Goal: Task Accomplishment & Management: Use online tool/utility

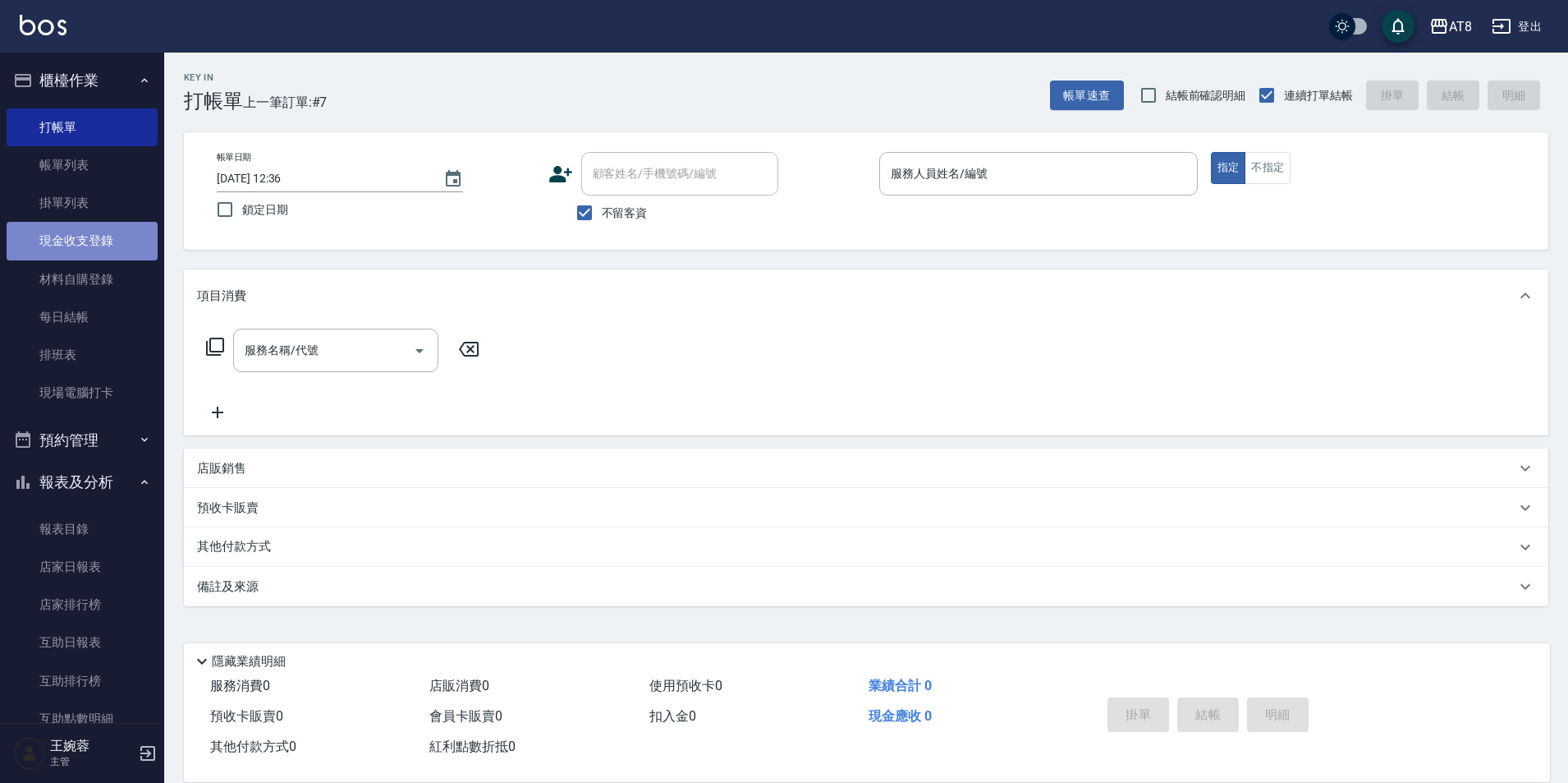
click at [96, 238] on link "現金收支登錄" at bounding box center [82, 241] width 151 height 38
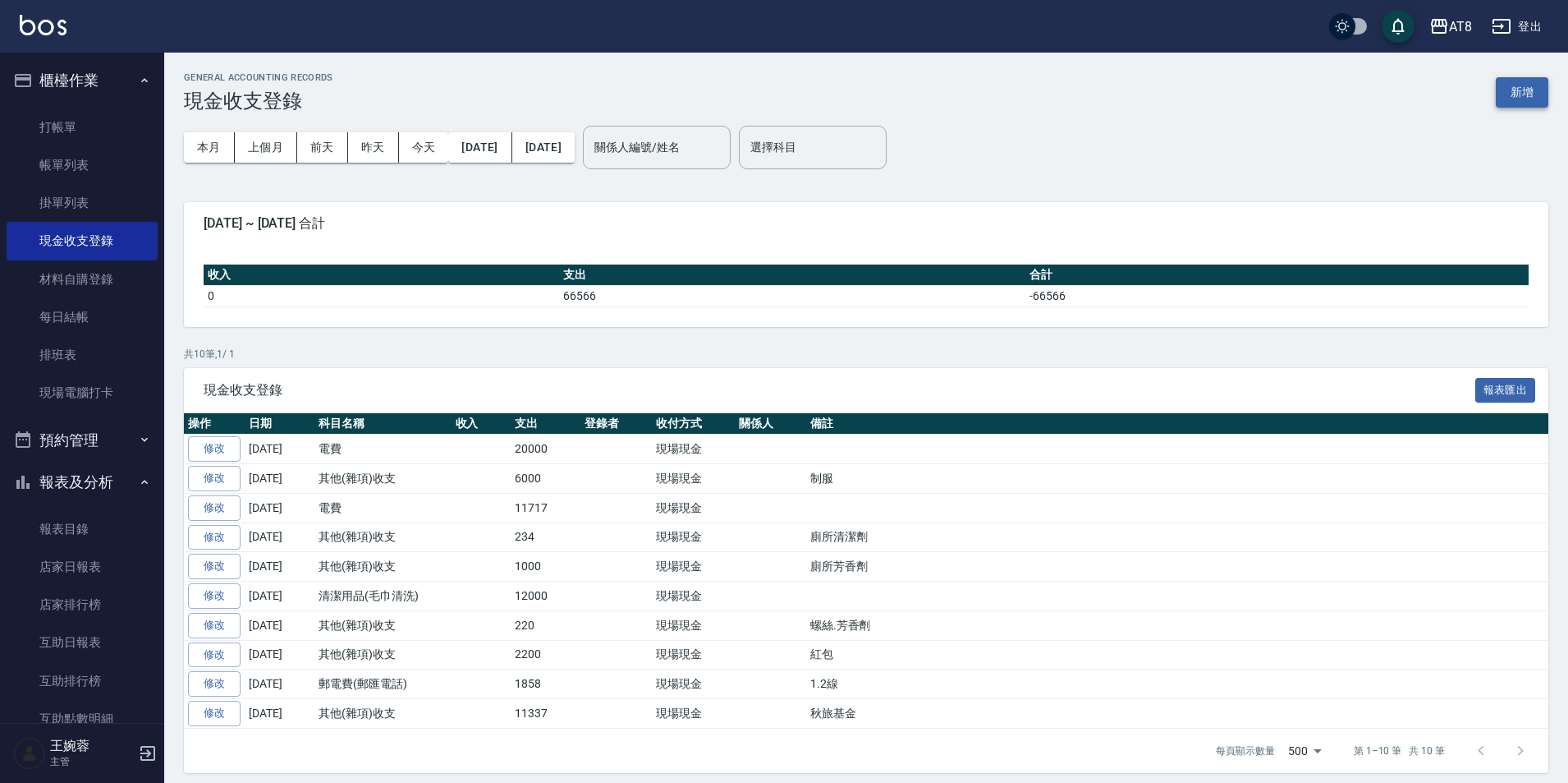
click at [1496, 93] on button "新增" at bounding box center [1522, 93] width 53 height 30
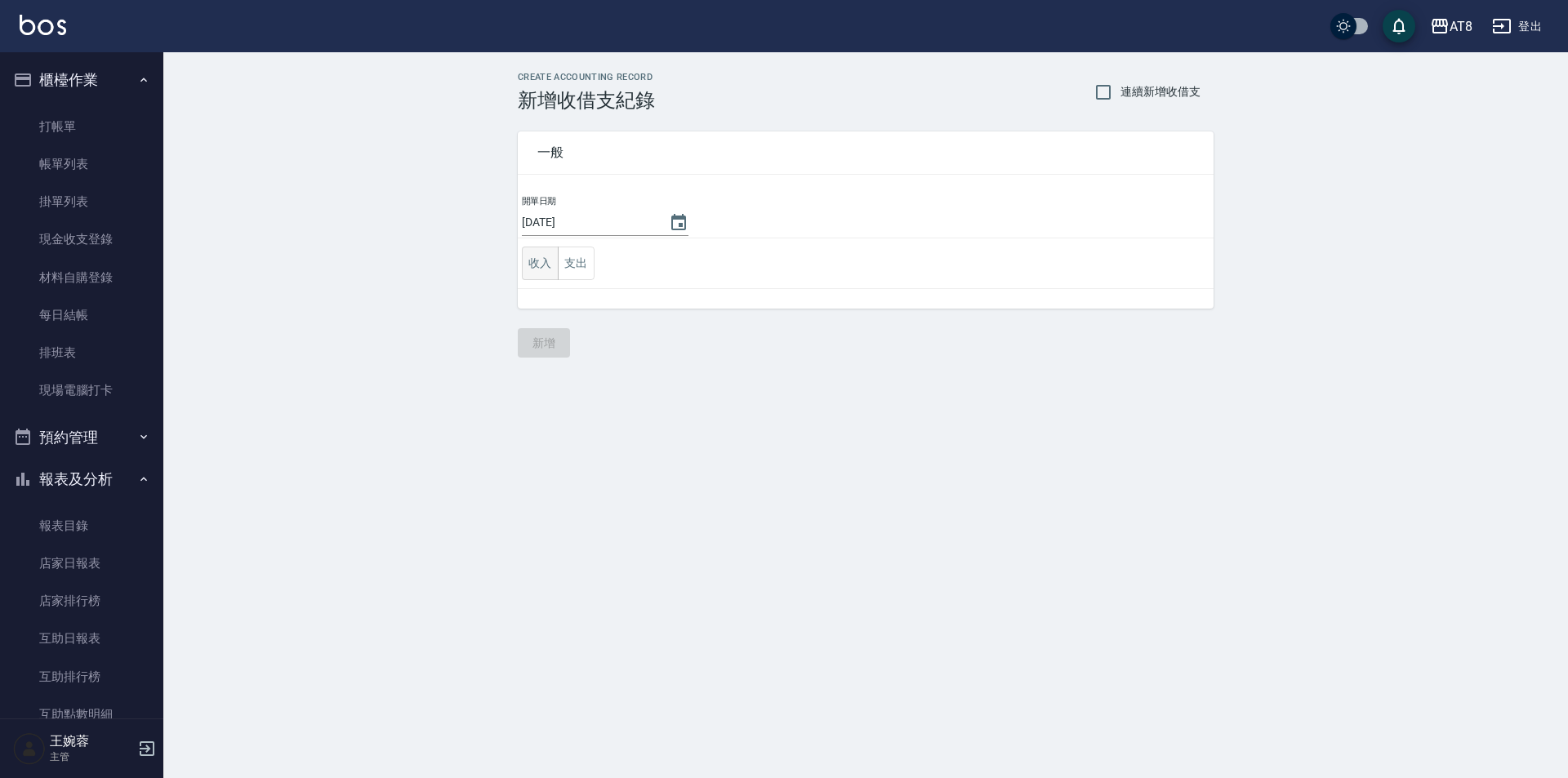
click at [543, 270] on button "收入" at bounding box center [540, 263] width 37 height 34
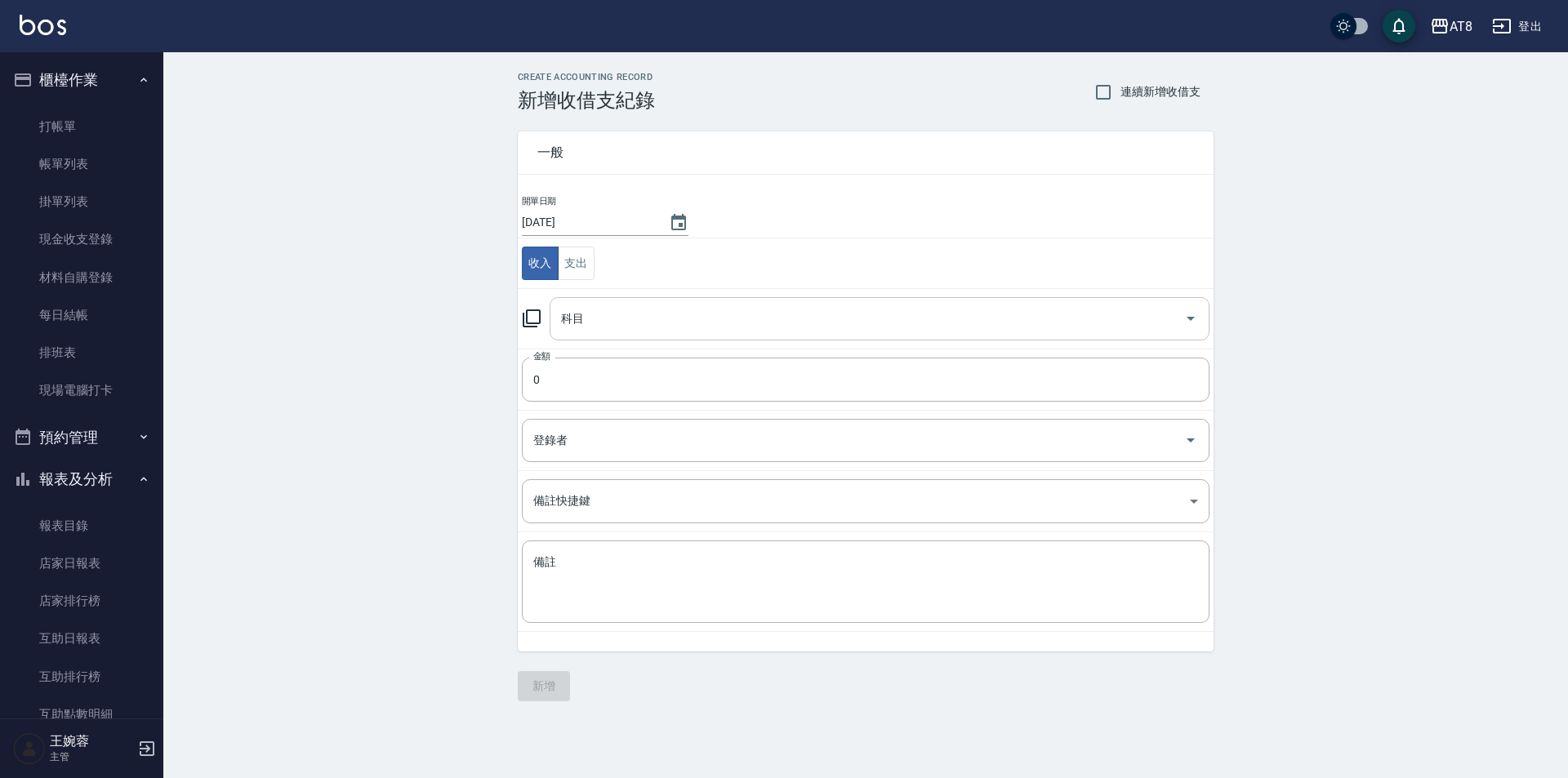
click at [615, 328] on input "科目" at bounding box center [867, 319] width 620 height 28
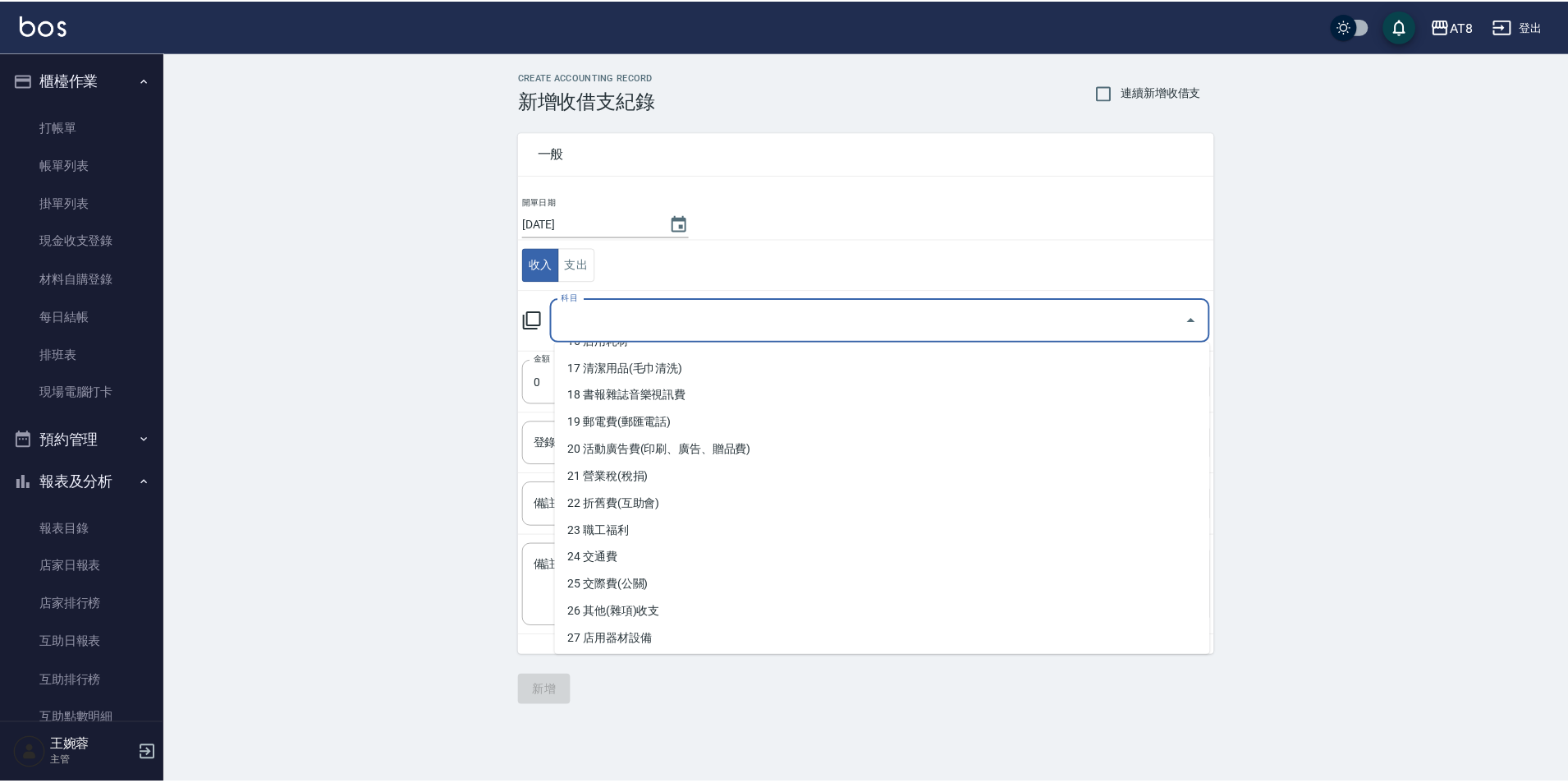
scroll to position [457, 0]
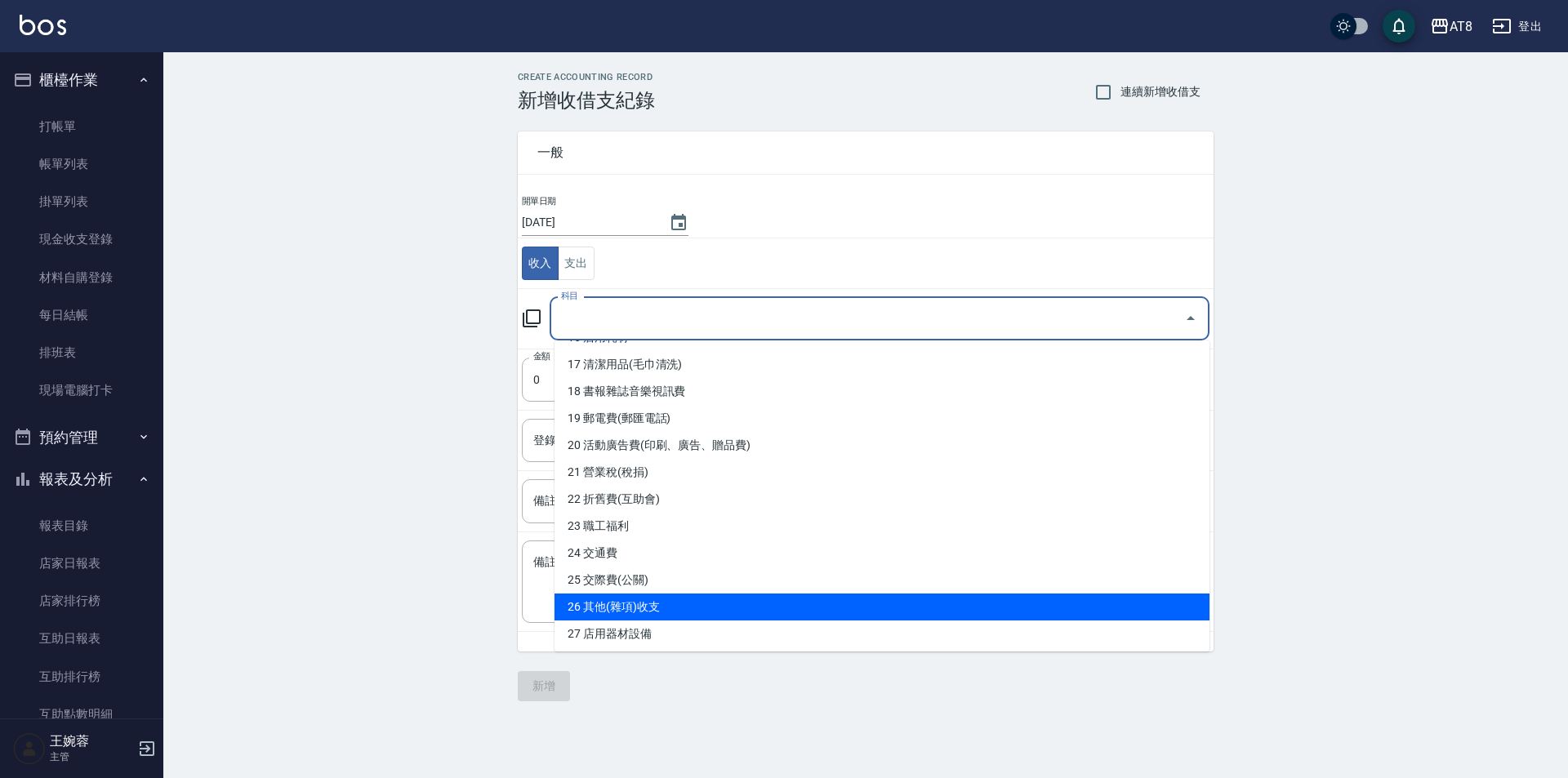
click at [1147, 600] on li "26 其他(雜項)收支" at bounding box center [882, 606] width 655 height 27
type input "26 其他(雜項)收支"
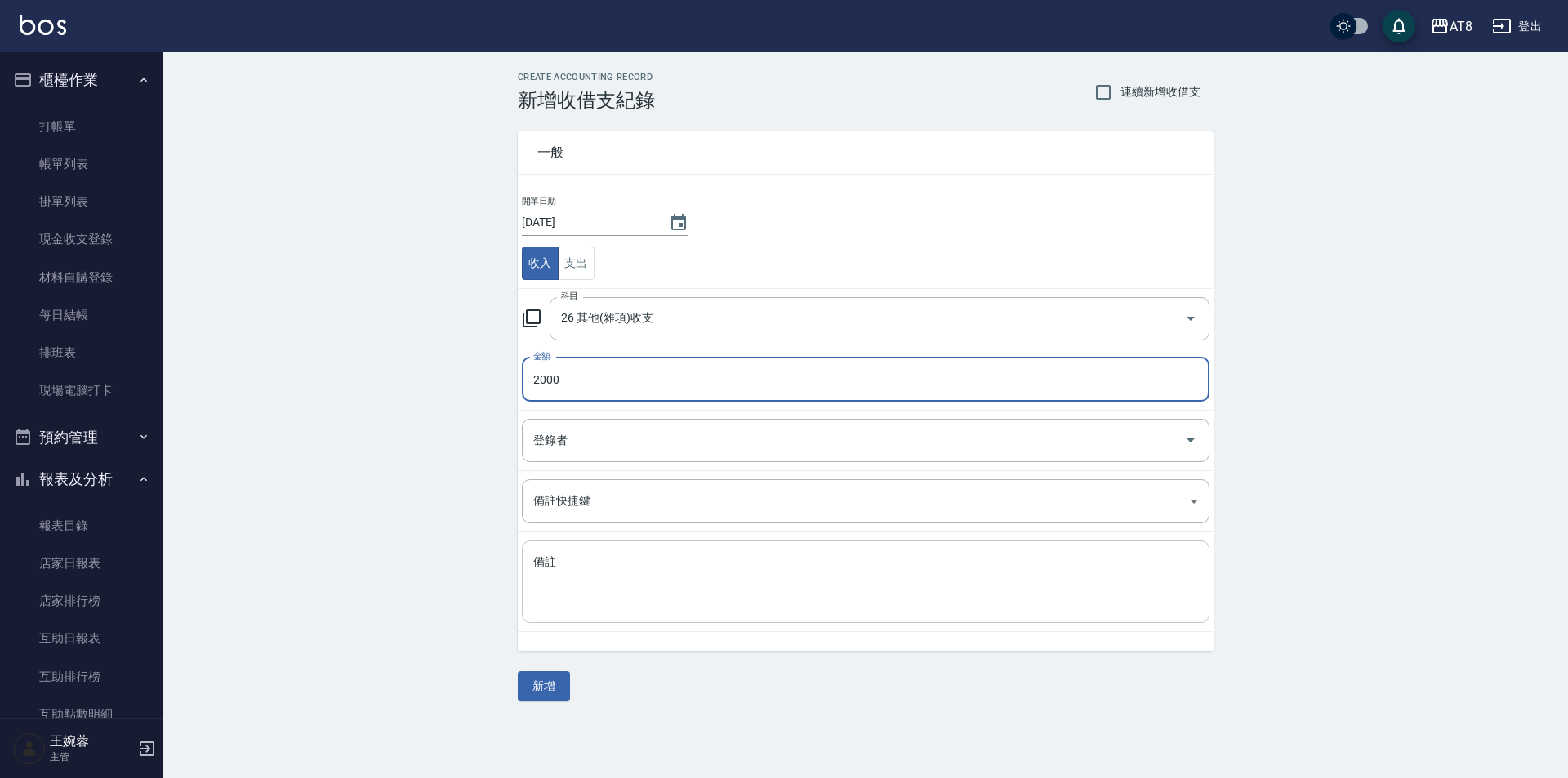
type input "2000"
click at [1088, 593] on textarea "備註" at bounding box center [865, 582] width 665 height 55
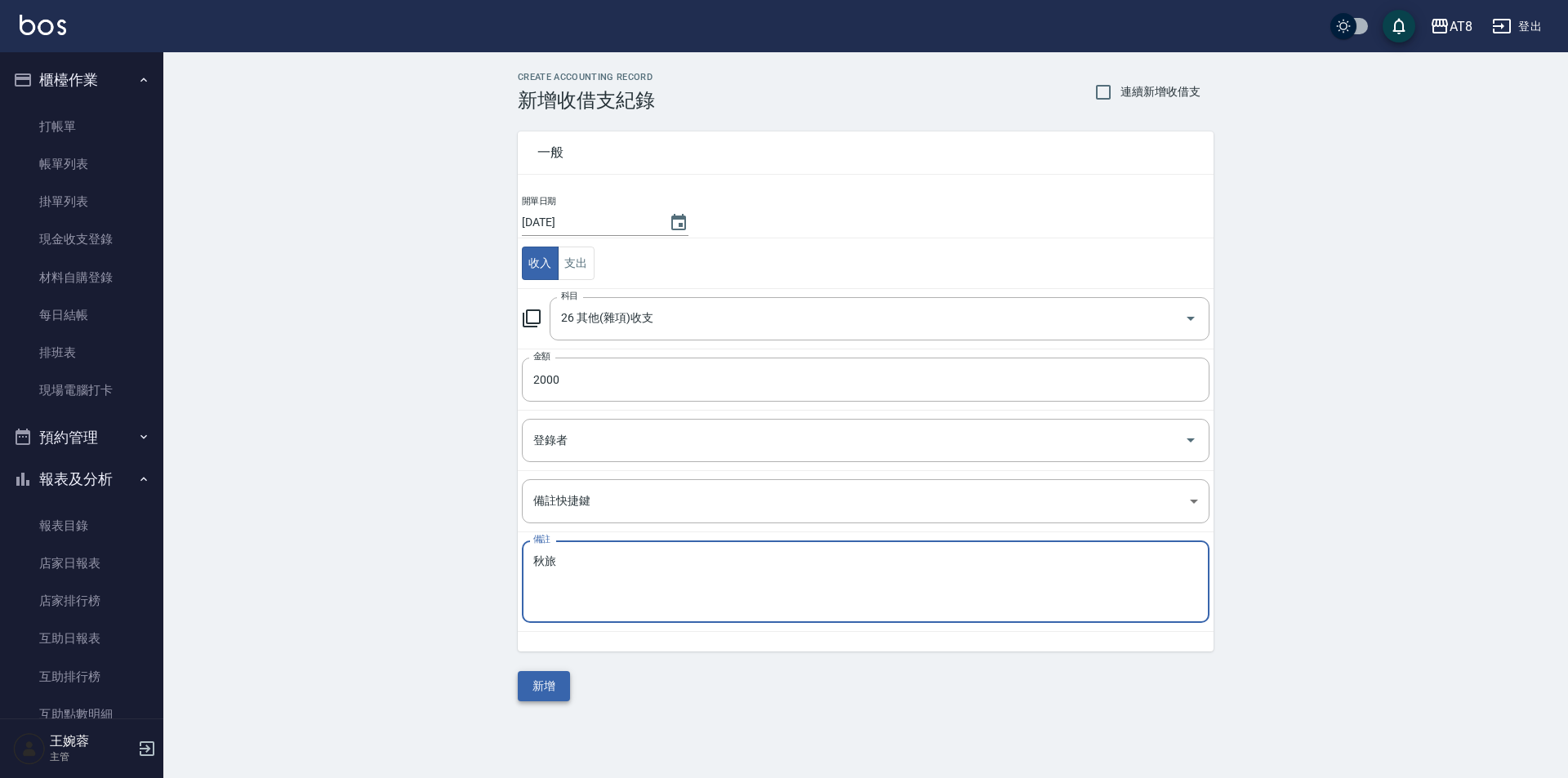
type textarea "秋旅"
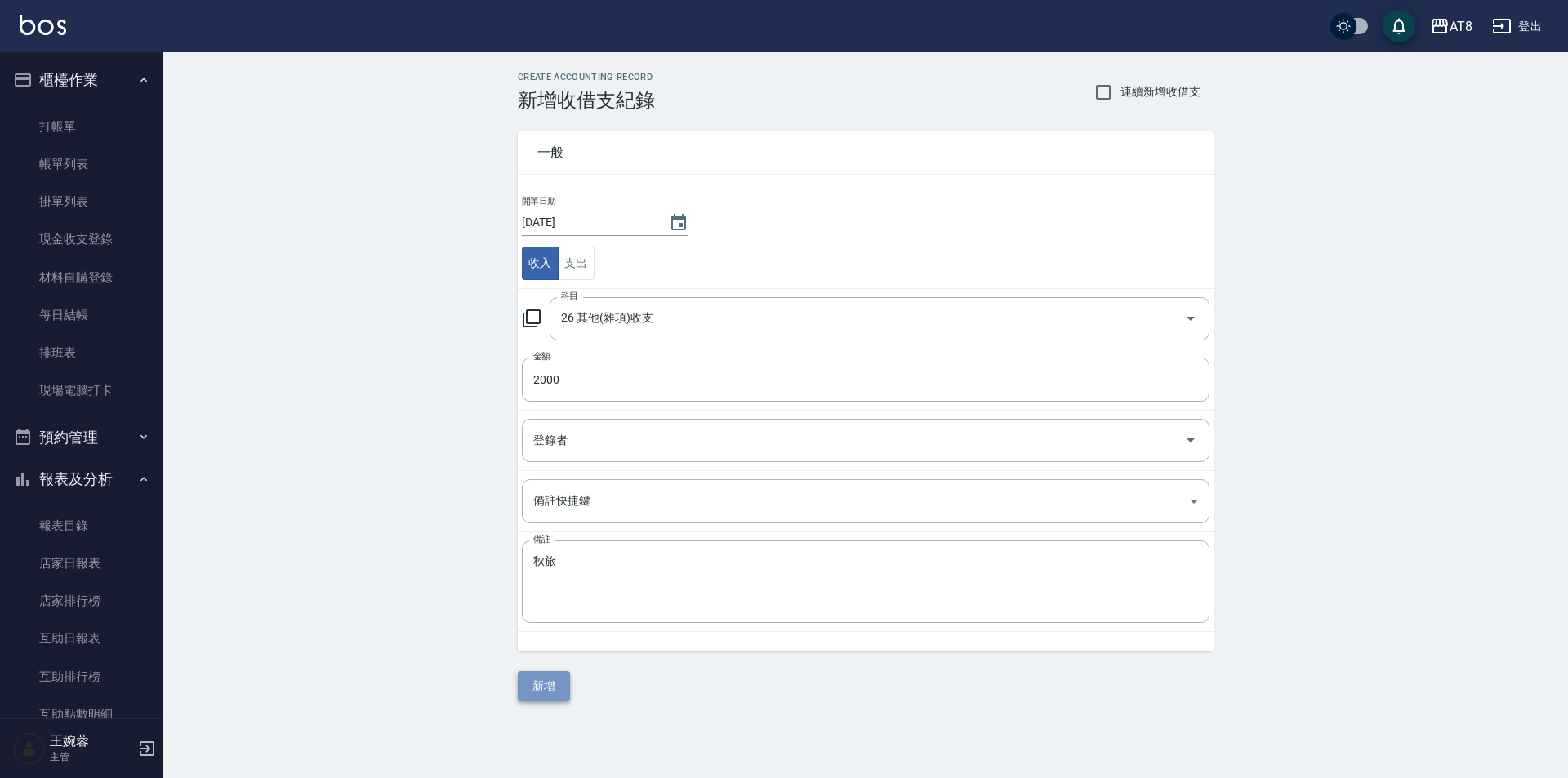
click at [565, 686] on button "新增" at bounding box center [544, 686] width 53 height 30
